Goal: Find specific page/section: Find specific page/section

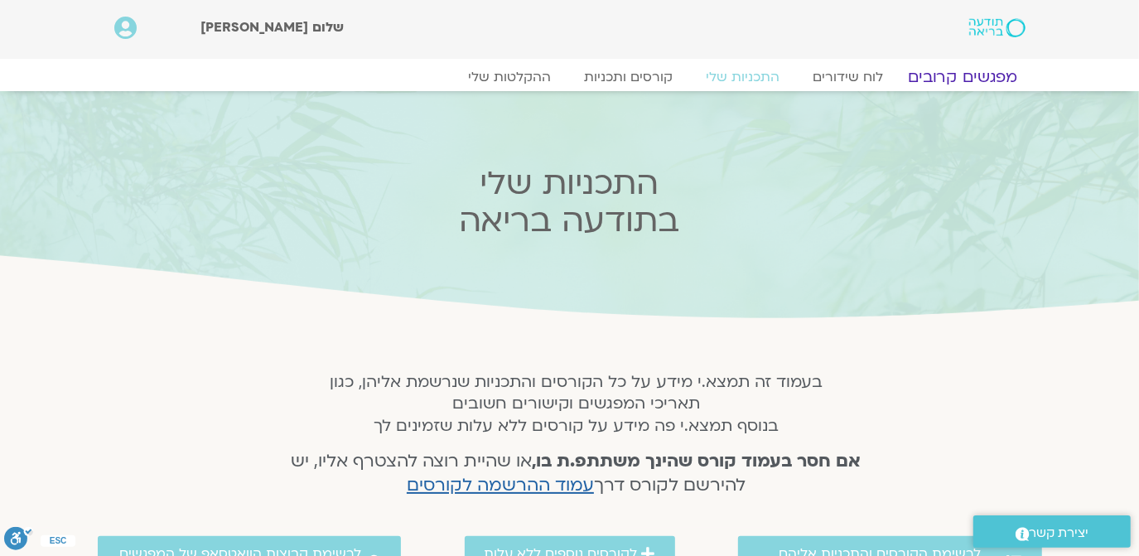
click at [963, 72] on link "מפגשים קרובים" at bounding box center [962, 77] width 150 height 20
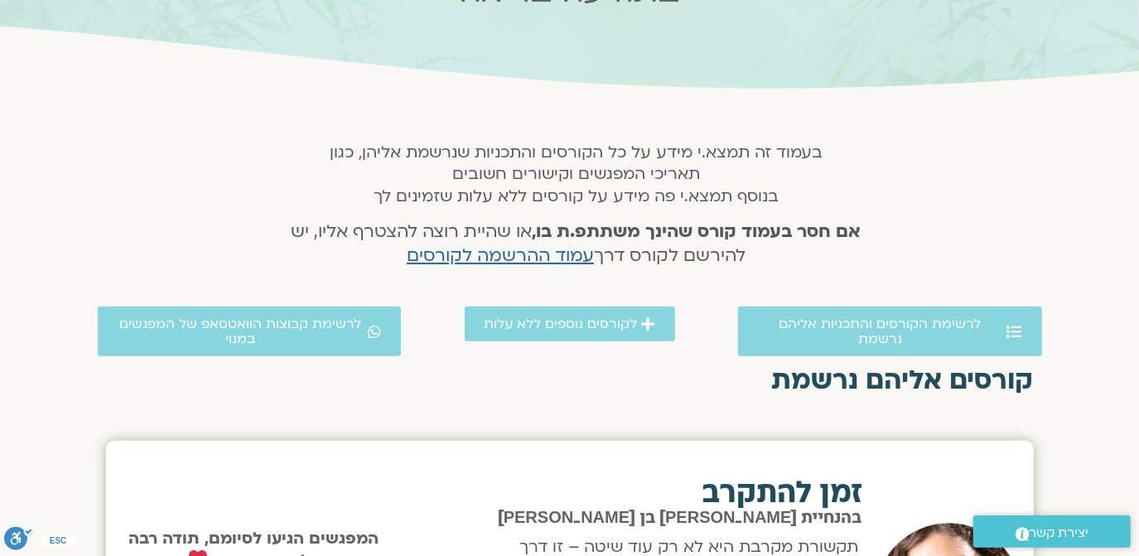
scroll to position [139, 0]
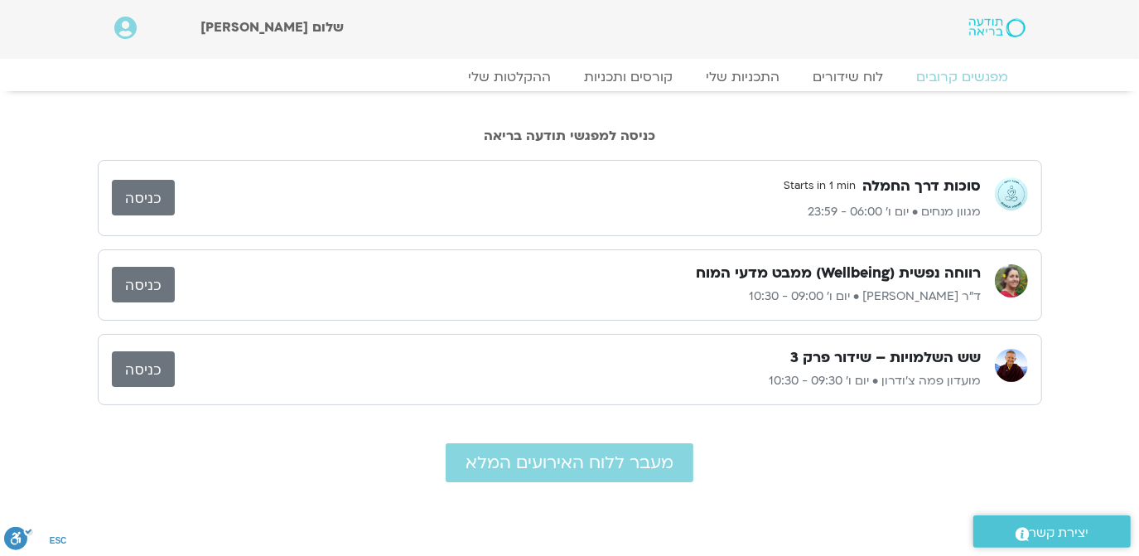
click at [137, 277] on link "כניסה" at bounding box center [143, 285] width 63 height 36
